Goal: Transaction & Acquisition: Purchase product/service

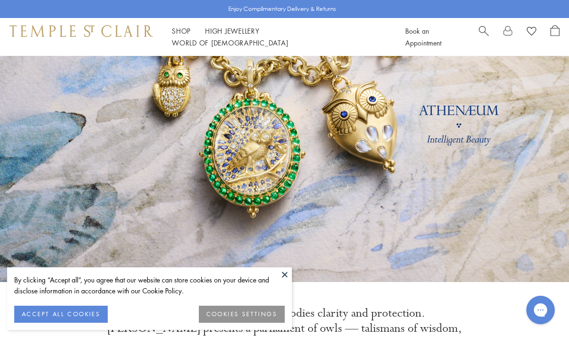
scroll to position [83, 0]
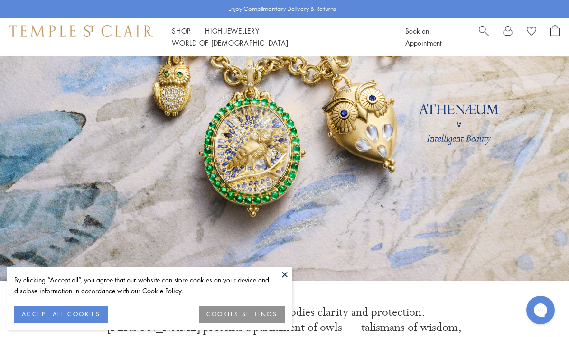
click at [285, 275] on button at bounding box center [284, 274] width 14 height 14
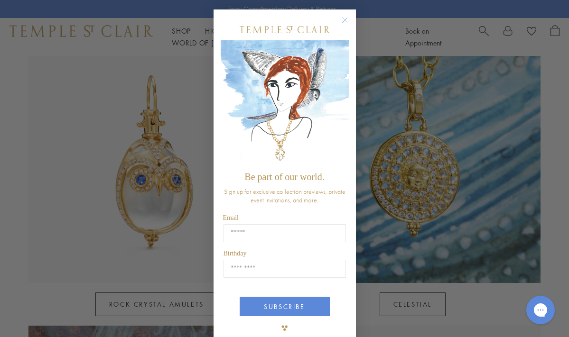
scroll to position [479, 0]
click at [344, 19] on circle "Close dialog" at bounding box center [344, 20] width 11 height 11
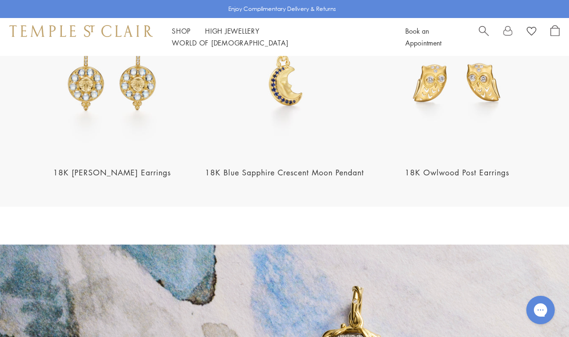
scroll to position [1121, 0]
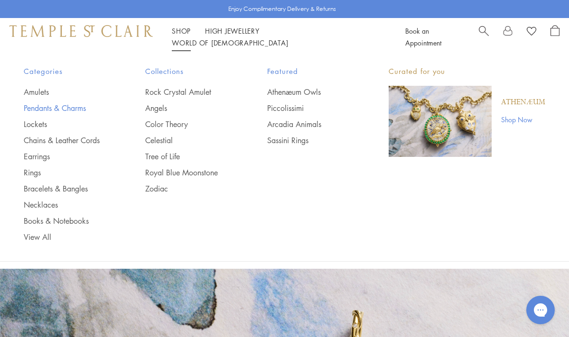
click at [58, 107] on link "Pendants & Charms" at bounding box center [65, 108] width 83 height 10
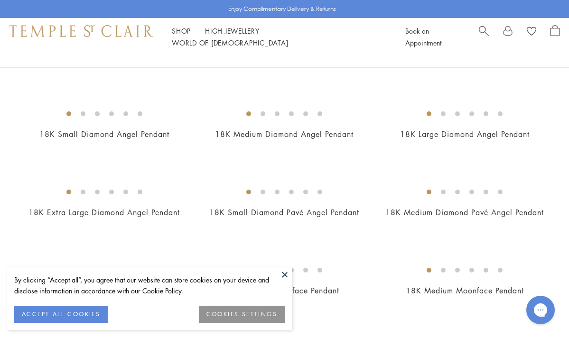
scroll to position [465, 0]
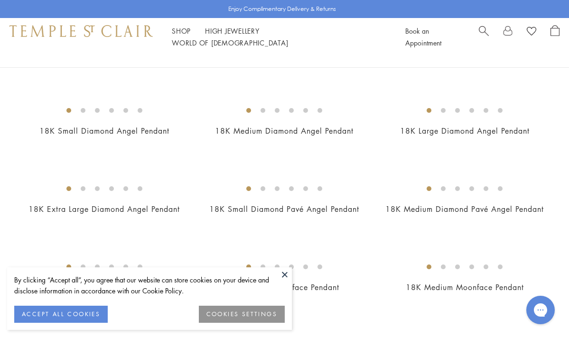
click at [281, 276] on button at bounding box center [284, 274] width 14 height 14
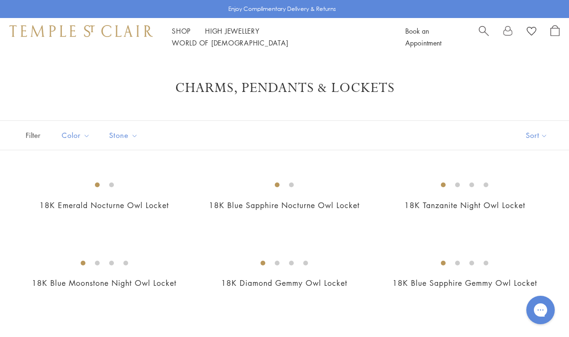
scroll to position [0, 0]
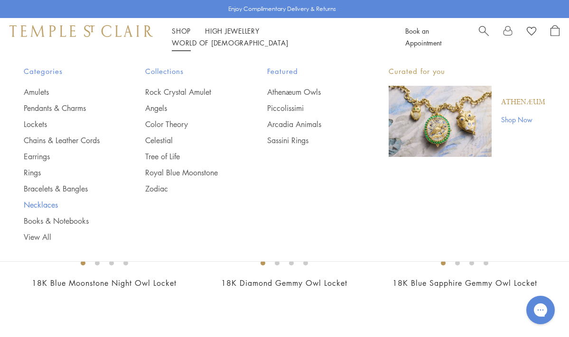
click at [33, 202] on link "Necklaces" at bounding box center [65, 205] width 83 height 10
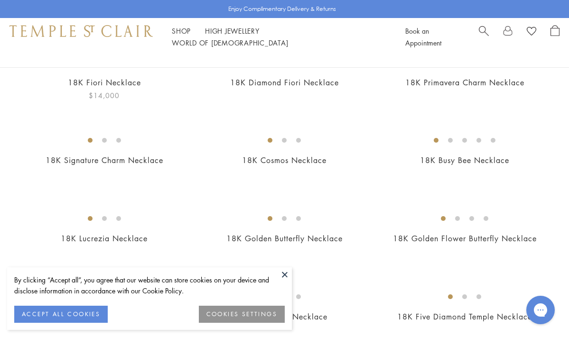
scroll to position [123, 0]
click at [284, 276] on button at bounding box center [284, 274] width 14 height 14
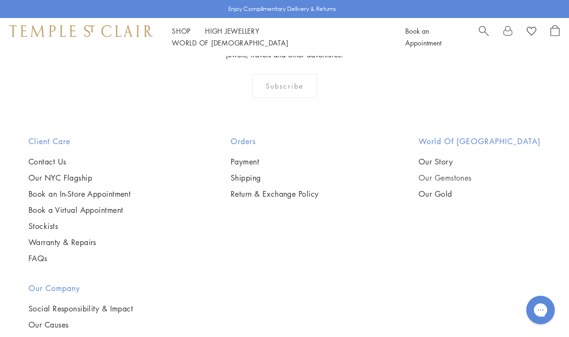
scroll to position [1229, 0]
